Goal: Information Seeking & Learning: Learn about a topic

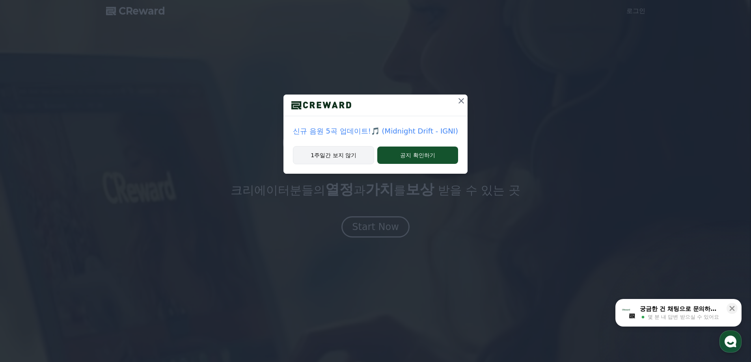
click at [344, 152] on button "1주일간 보지 않기" at bounding box center [333, 155] width 81 height 18
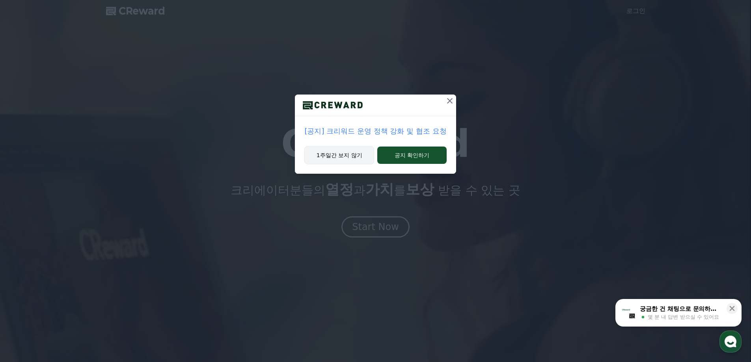
click at [339, 154] on button "1주일간 보지 않기" at bounding box center [339, 155] width 70 height 18
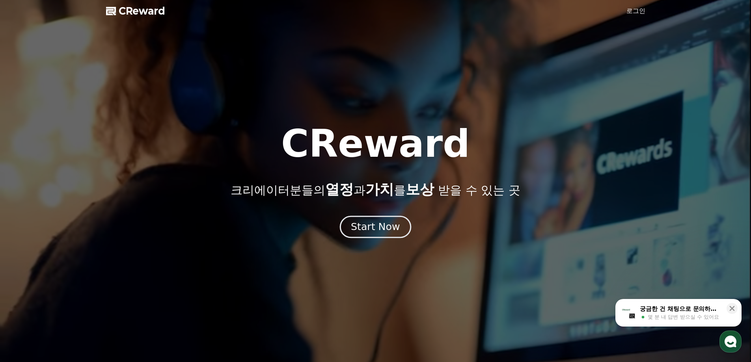
click at [372, 223] on div "Start Now" at bounding box center [375, 226] width 49 height 13
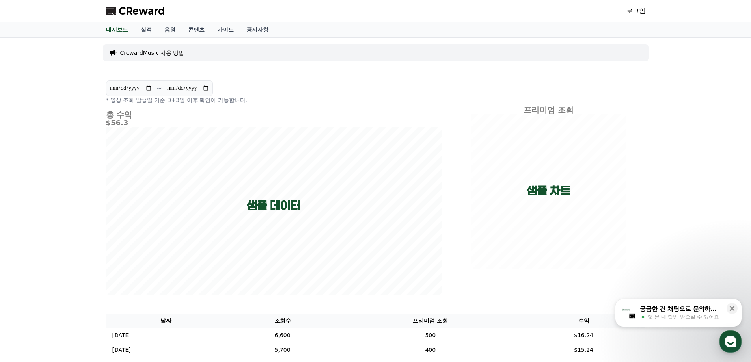
click at [163, 53] on p "CrewardMusic 사용 방법" at bounding box center [152, 53] width 64 height 8
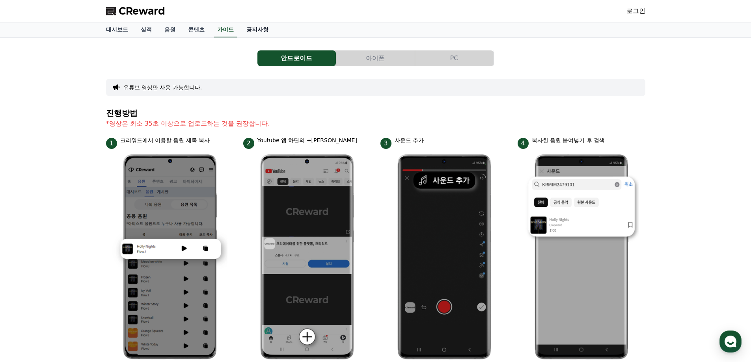
click at [253, 34] on link "공지사항" at bounding box center [257, 29] width 35 height 15
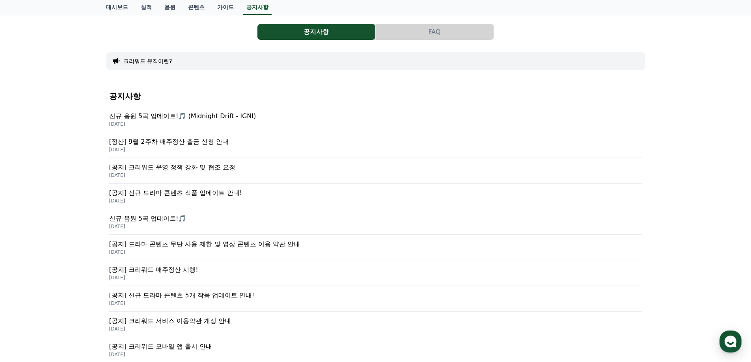
scroll to position [39, 0]
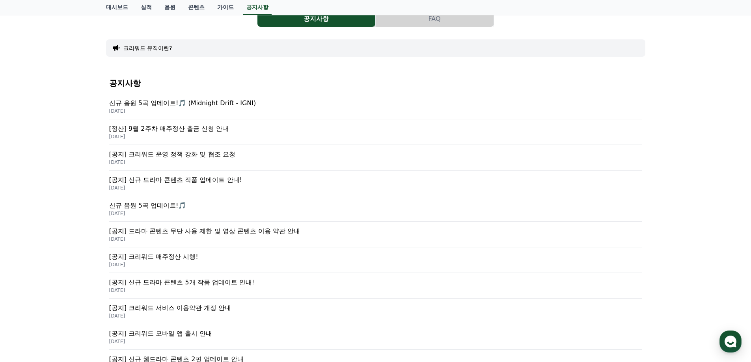
click at [230, 237] on p "[DATE]" at bounding box center [375, 239] width 533 height 6
